Goal: Information Seeking & Learning: Learn about a topic

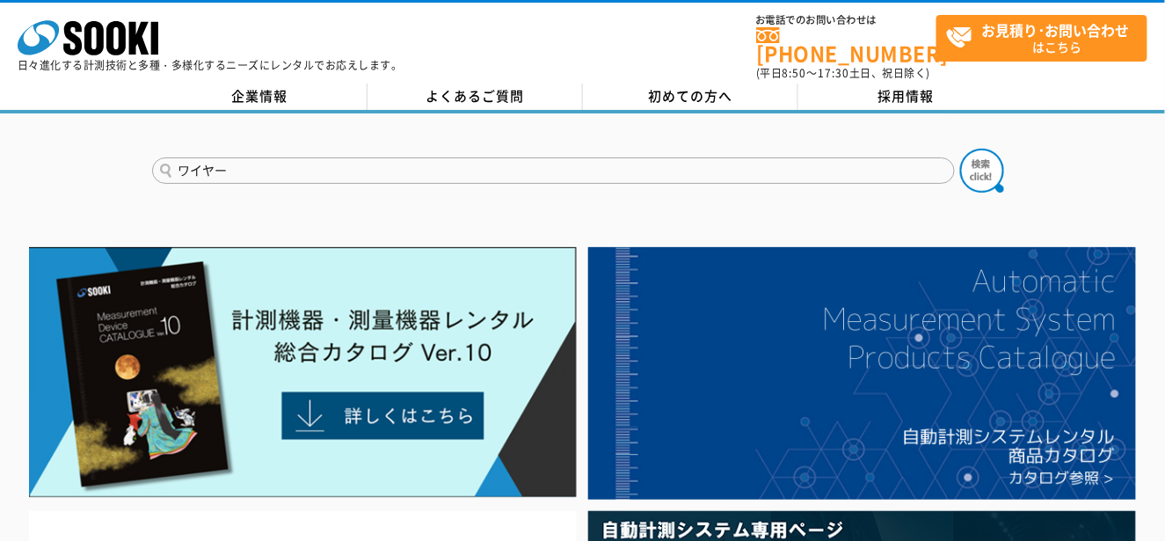
type input "ワイヤー"
click at [960, 149] on button at bounding box center [982, 171] width 44 height 44
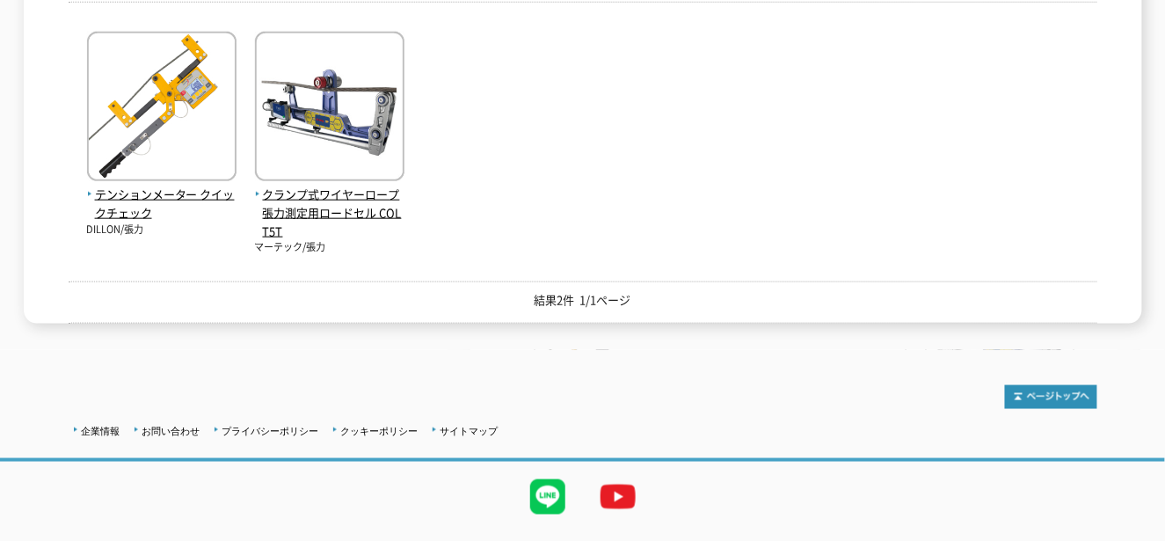
scroll to position [126, 0]
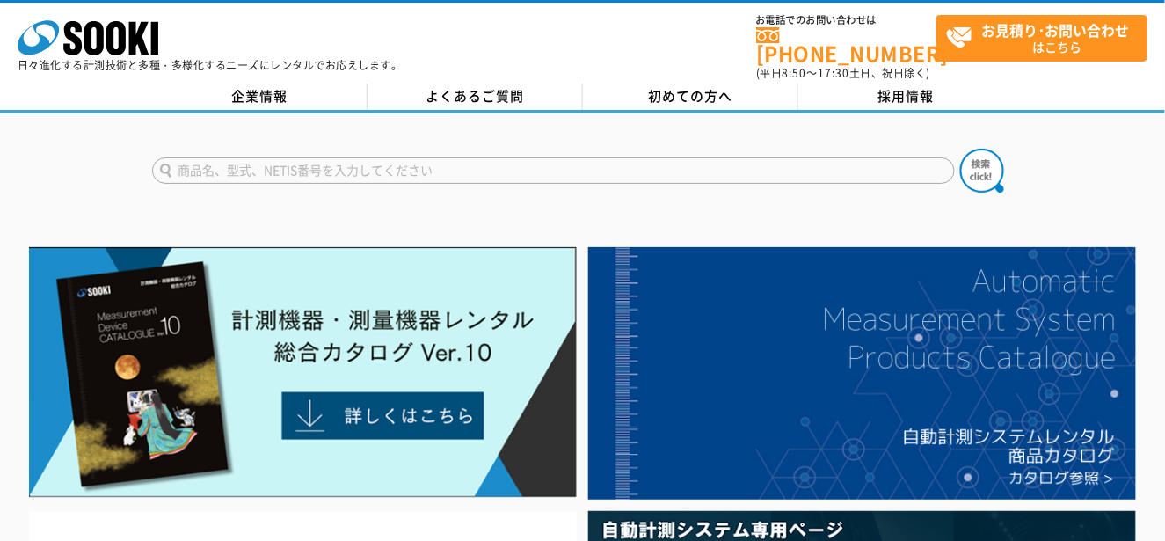
click at [616, 165] on input "text" at bounding box center [553, 170] width 803 height 26
type input "測長"
click at [960, 149] on button at bounding box center [982, 171] width 44 height 44
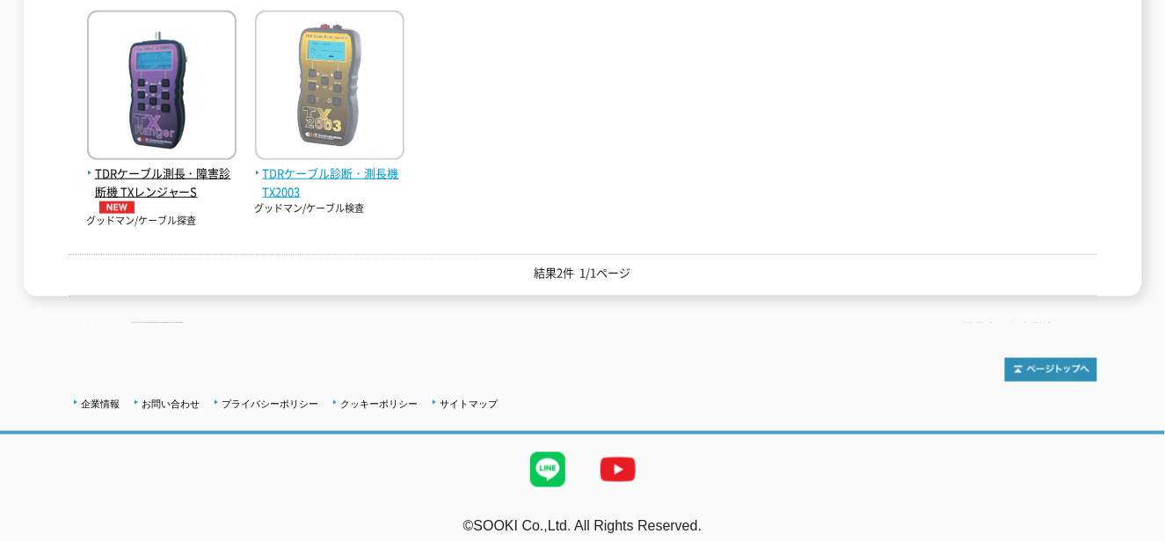
scroll to position [120, 0]
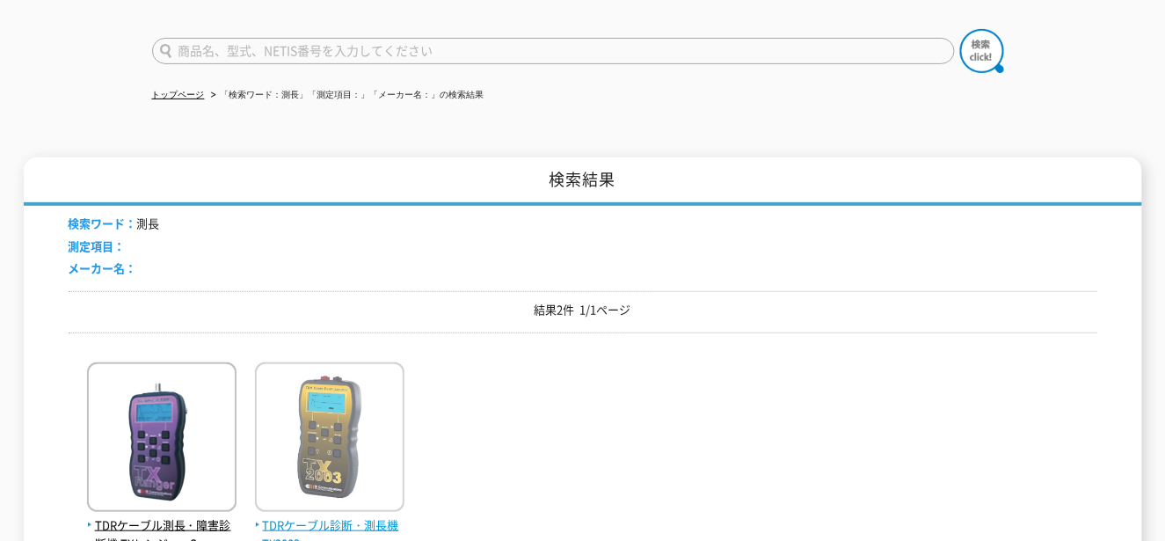
click at [319, 362] on img at bounding box center [329, 439] width 149 height 154
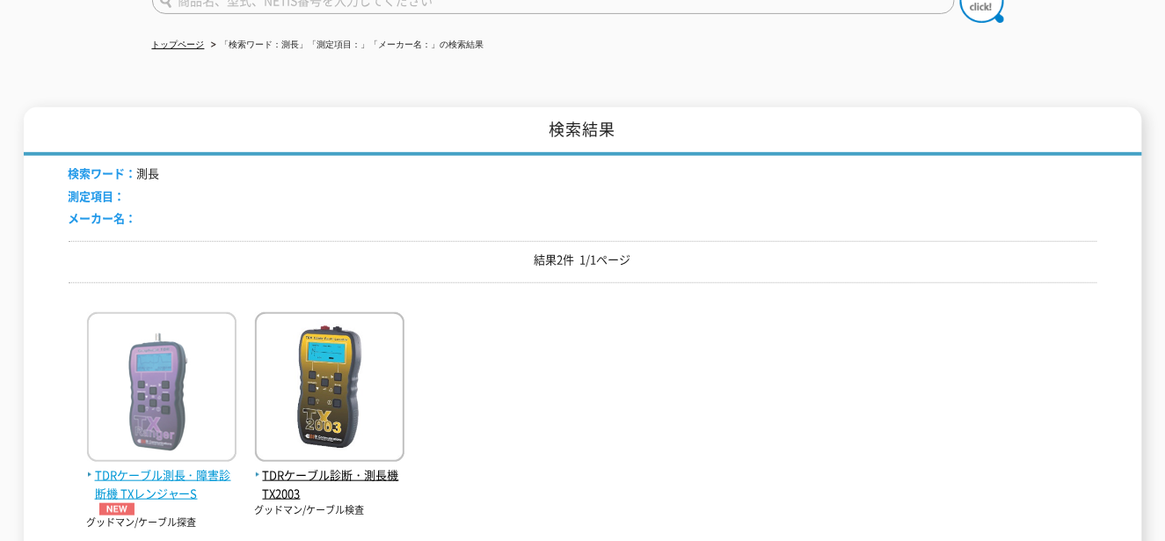
scroll to position [207, 0]
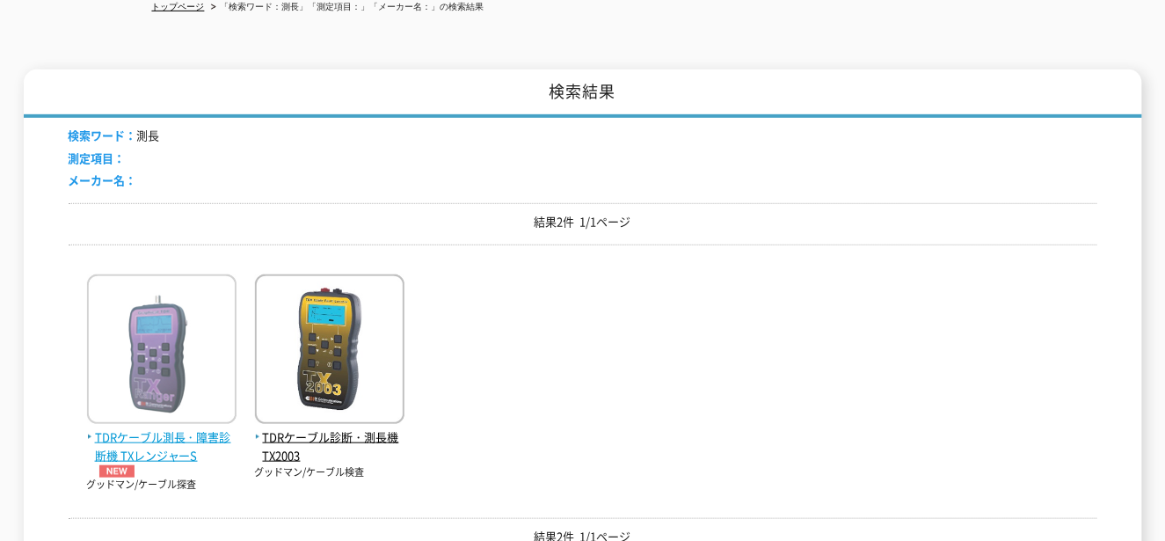
click at [165, 346] on img at bounding box center [161, 351] width 149 height 154
click at [171, 443] on span "TDRケーブル測長・障害診断機 TXレンジャーS" at bounding box center [161, 452] width 149 height 49
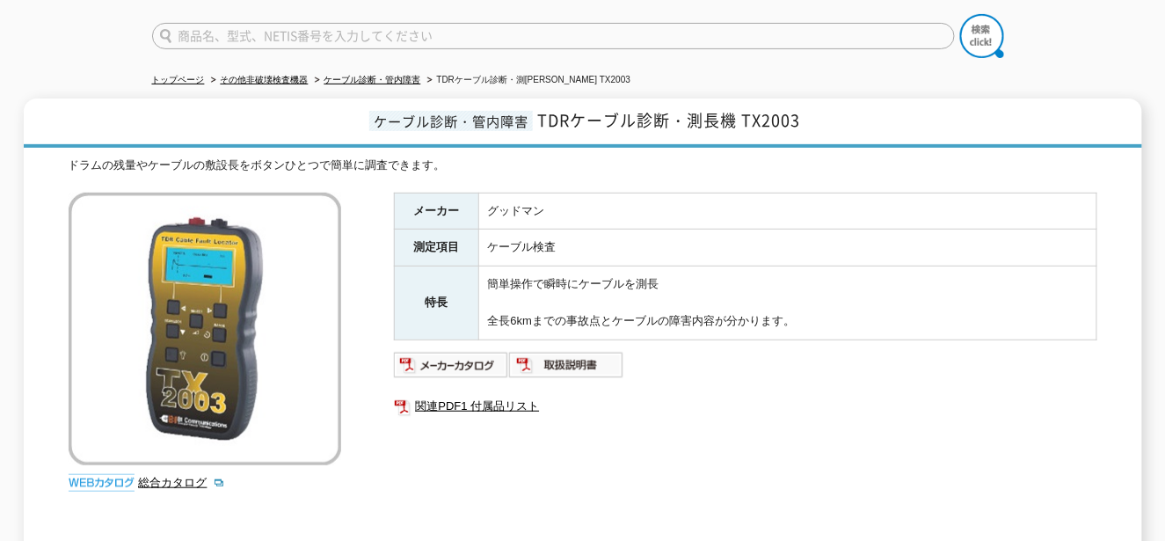
scroll to position [176, 0]
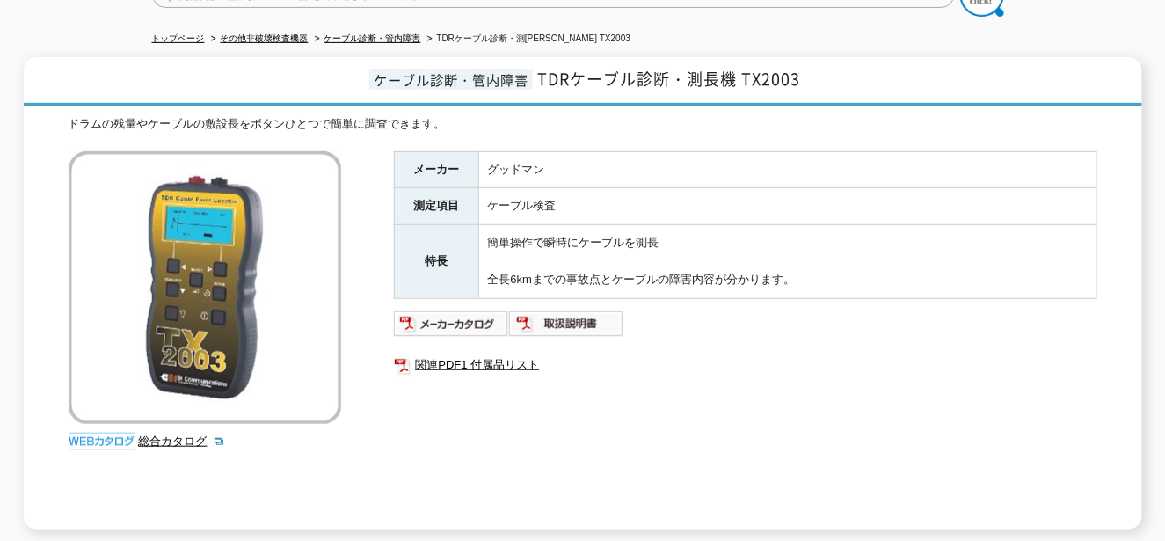
click at [258, 221] on img at bounding box center [205, 287] width 272 height 272
click at [175, 434] on link "総合カタログ" at bounding box center [182, 440] width 86 height 13
click at [496, 309] on img at bounding box center [451, 323] width 115 height 28
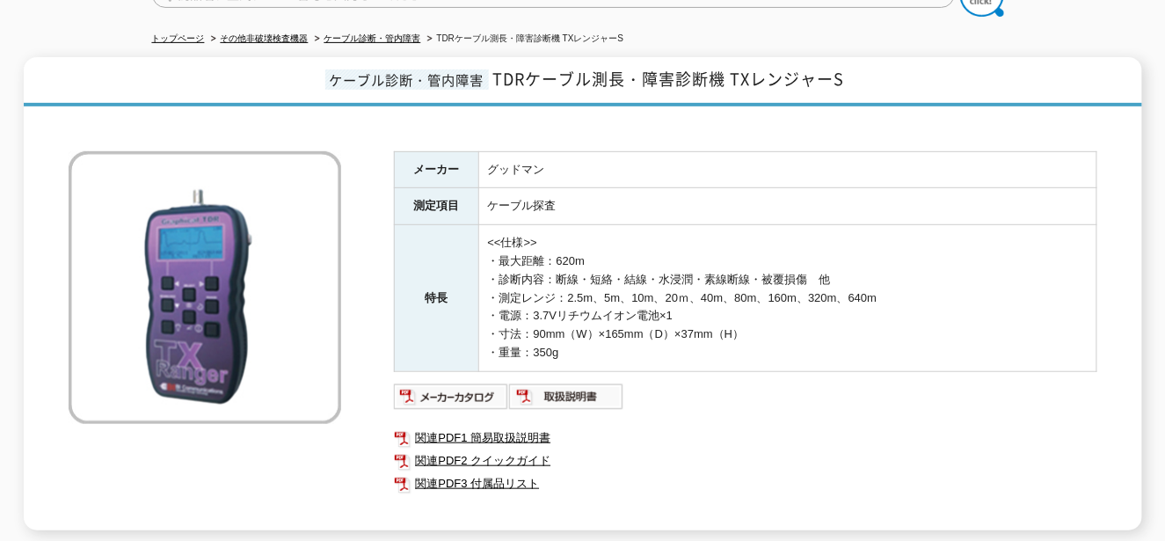
scroll to position [352, 0]
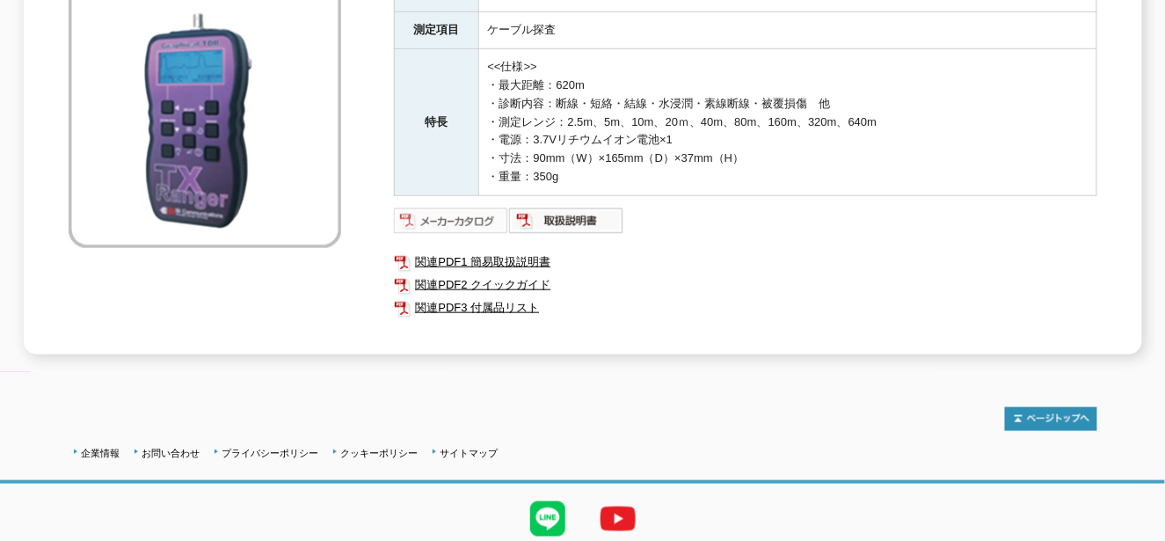
click at [474, 207] on img at bounding box center [451, 221] width 115 height 28
click at [575, 207] on img at bounding box center [566, 221] width 115 height 28
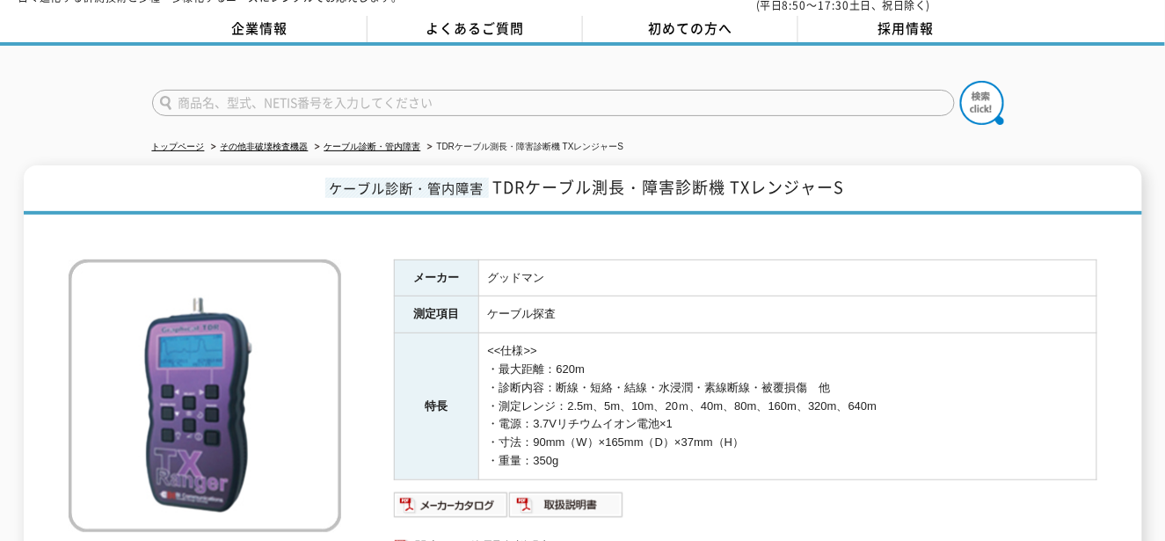
scroll to position [176, 0]
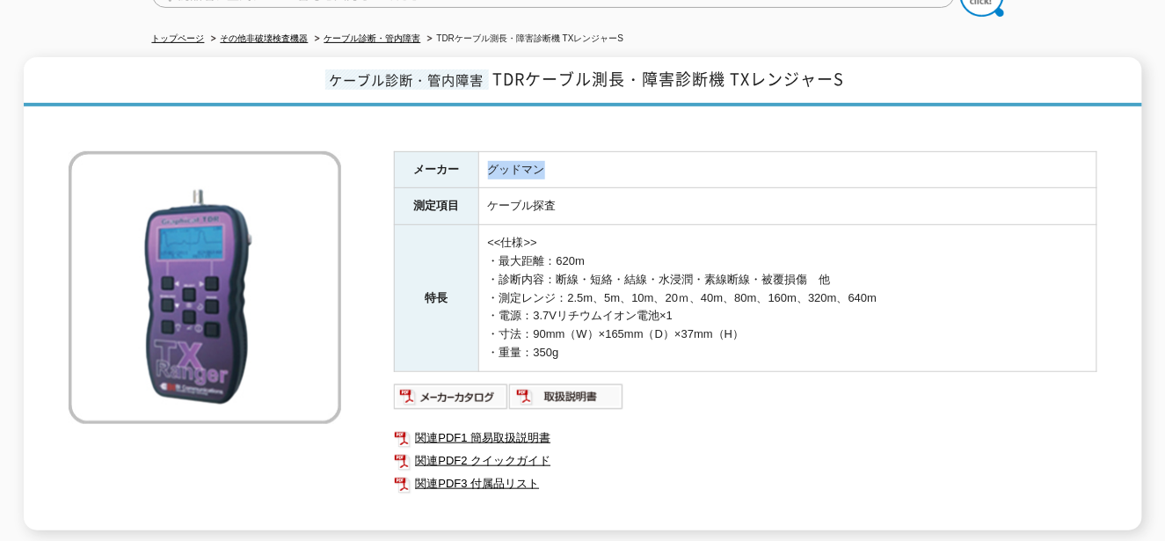
drag, startPoint x: 489, startPoint y: 158, endPoint x: 546, endPoint y: 148, distance: 58.1
click at [546, 151] on td "グッドマン" at bounding box center [787, 169] width 618 height 37
drag, startPoint x: 546, startPoint y: 148, endPoint x: 533, endPoint y: 149, distance: 13.2
copy td "グッドマン"
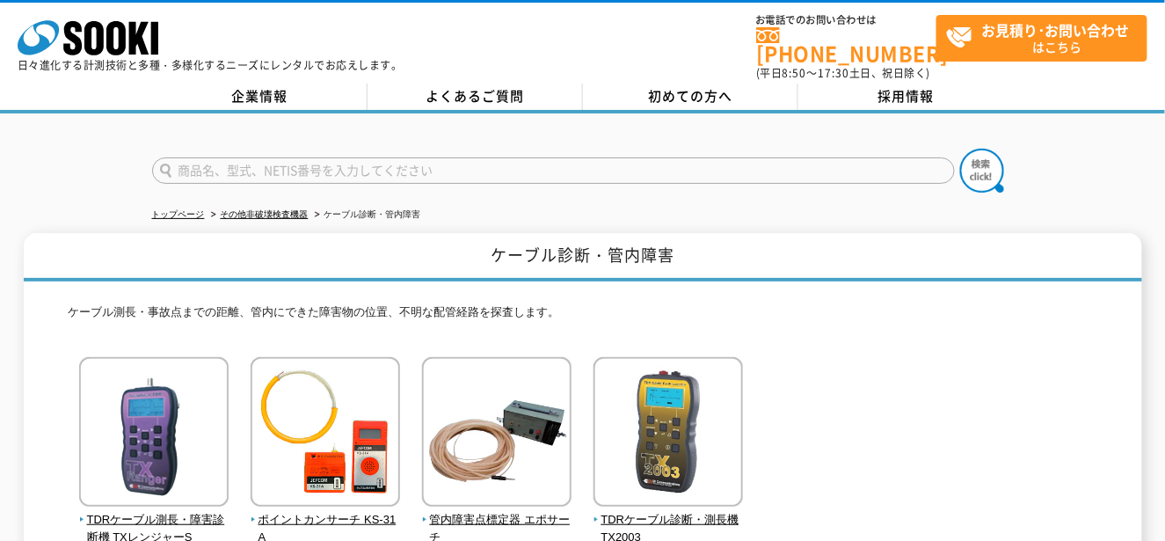
scroll to position [88, 0]
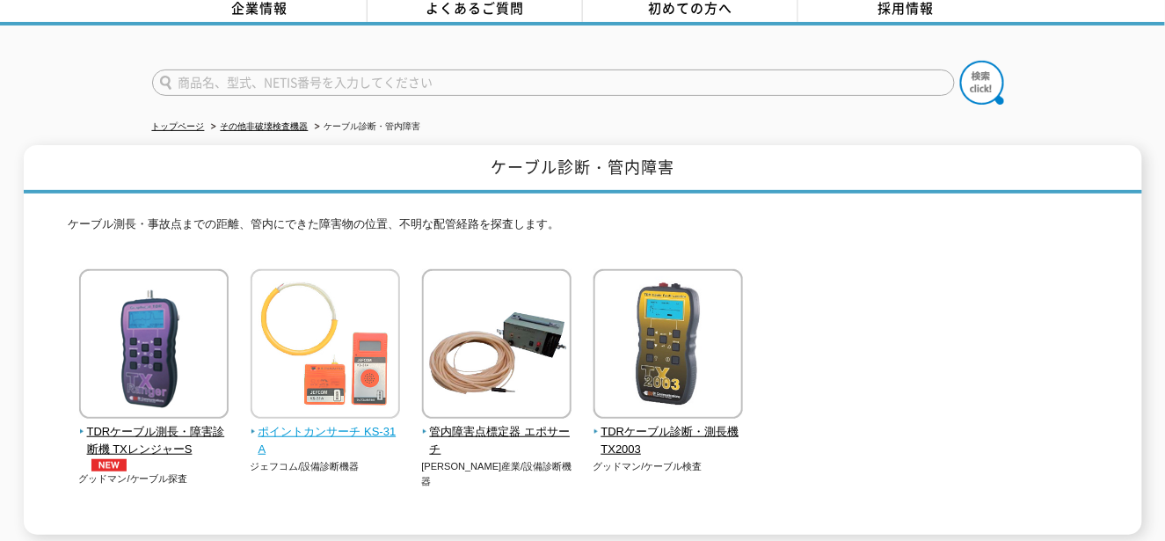
click at [287, 318] on img at bounding box center [325, 346] width 149 height 154
click at [353, 326] on img at bounding box center [325, 346] width 149 height 154
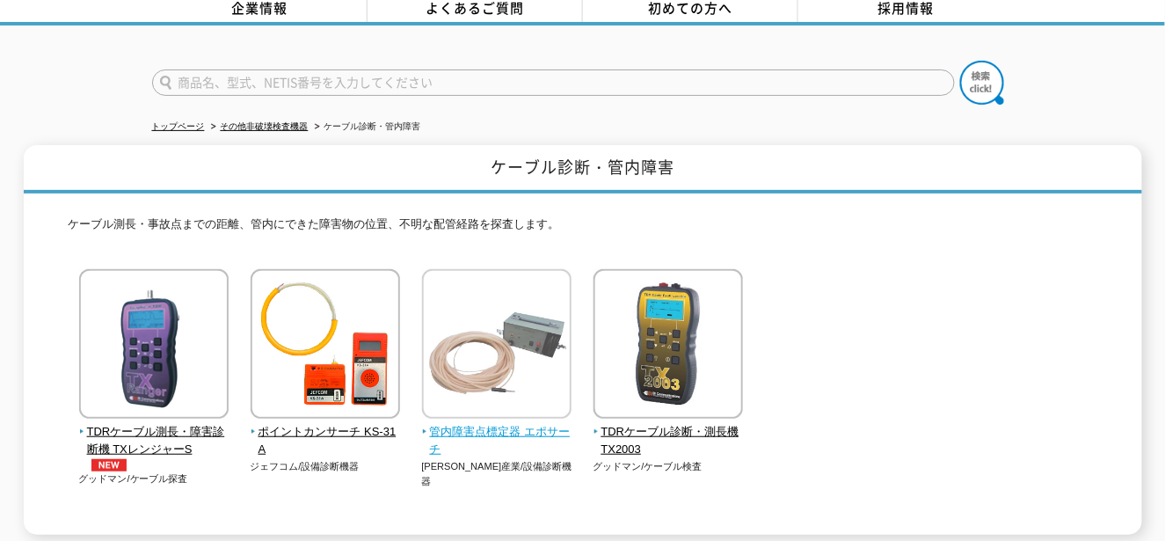
click at [490, 323] on img at bounding box center [496, 346] width 149 height 154
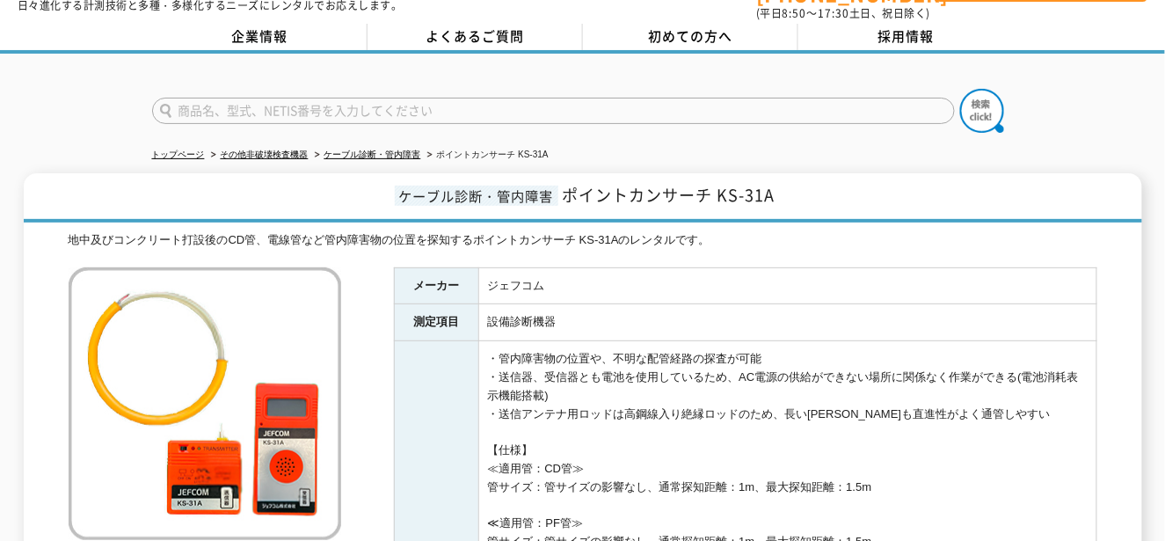
scroll to position [88, 0]
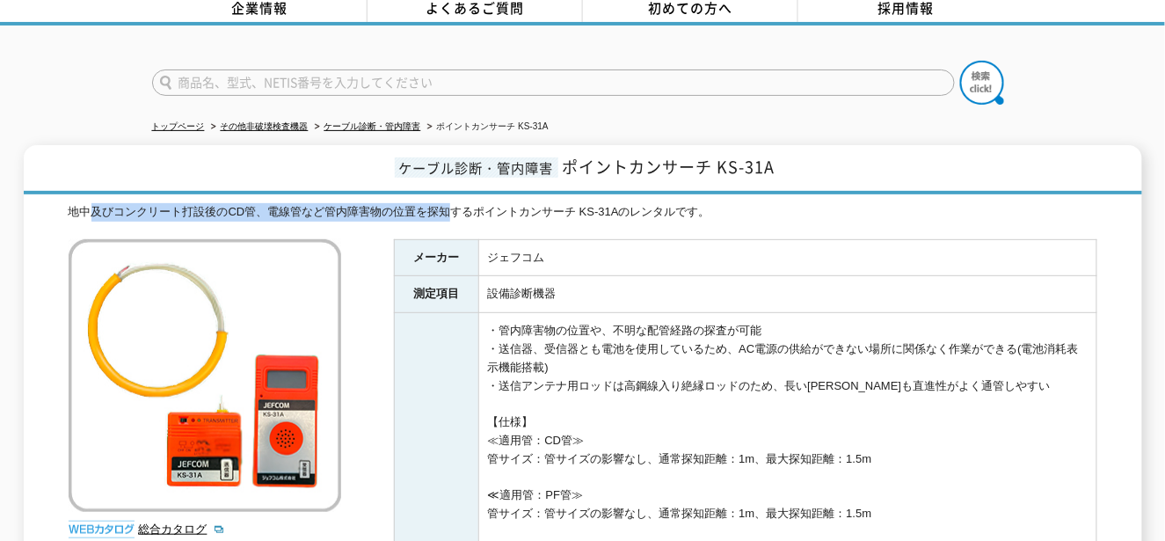
drag, startPoint x: 94, startPoint y: 201, endPoint x: 451, endPoint y: 200, distance: 356.9
click at [451, 203] on div "地中及びコンクリート打設後のCD管、電線管など管内障害物の位置を探知するポイントカンサーチ KS-31Aのレンタルです。" at bounding box center [583, 212] width 1028 height 18
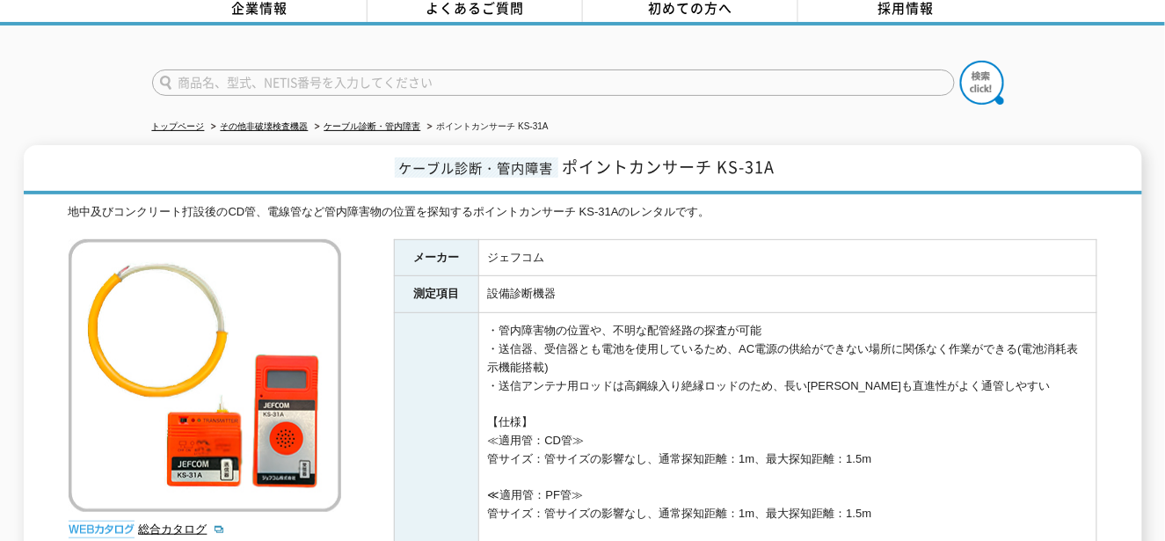
drag, startPoint x: 451, startPoint y: 200, endPoint x: 453, endPoint y: 280, distance: 80.0
click at [453, 280] on th "測定項目" at bounding box center [436, 294] width 84 height 37
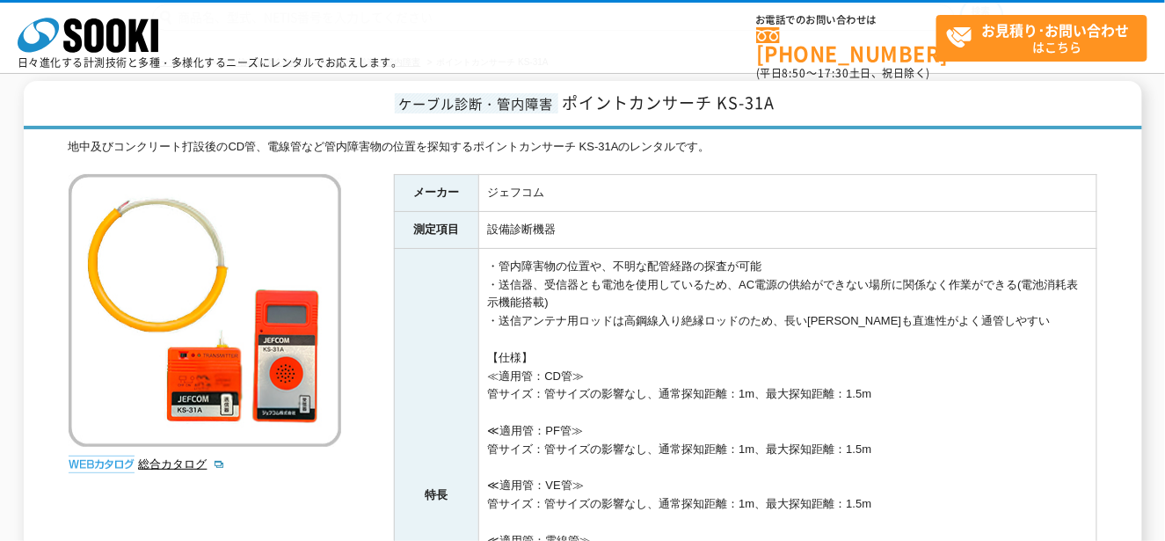
scroll to position [176, 0]
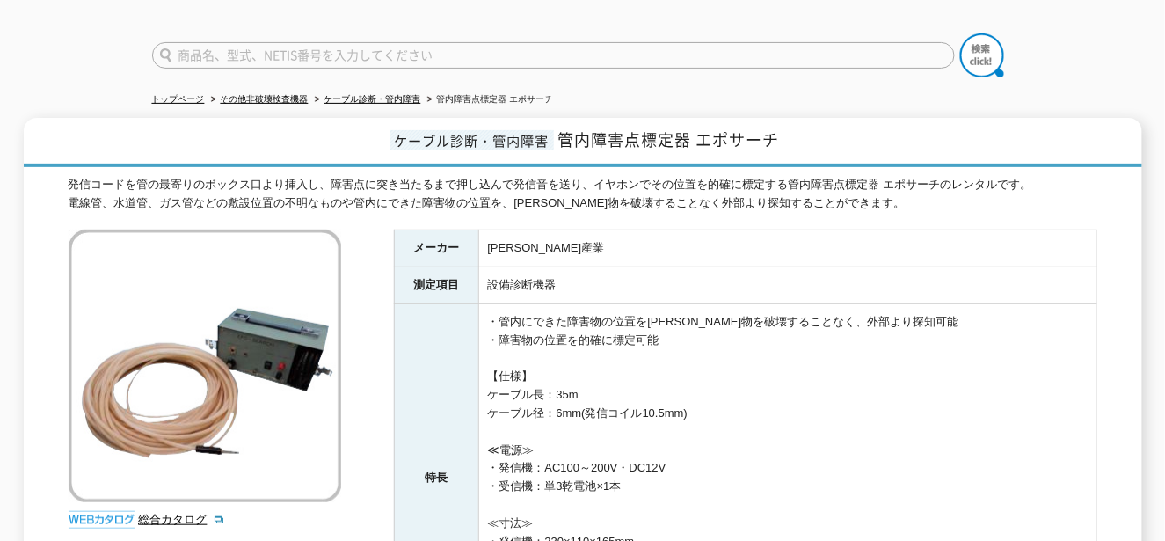
scroll to position [88, 0]
